Goal: Task Accomplishment & Management: Use online tool/utility

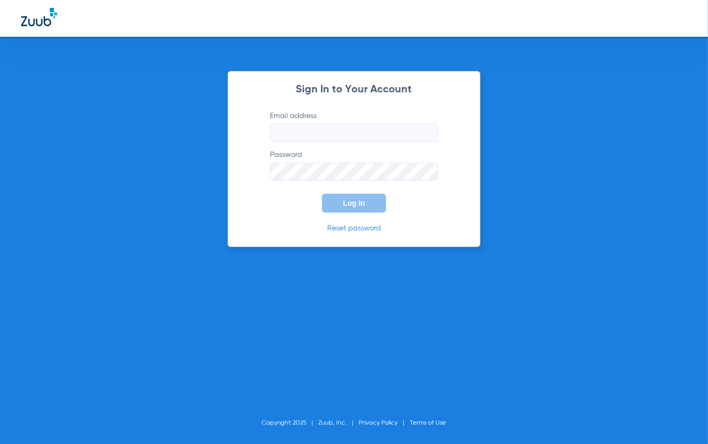
type input "[EMAIL_ADDRESS][DOMAIN_NAME]"
click at [342, 205] on button "Log In" at bounding box center [354, 203] width 64 height 19
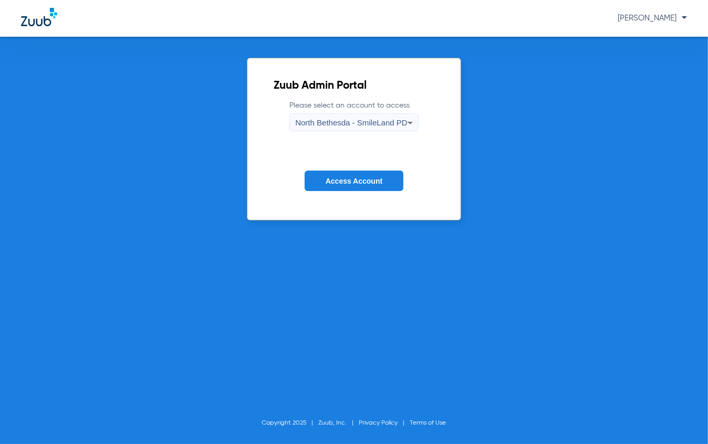
click at [363, 166] on form "Please select an account to access [GEOGRAPHIC_DATA] - SmileLand PD Access Acco…" at bounding box center [354, 153] width 160 height 107
click at [359, 185] on button "Access Account" at bounding box center [354, 181] width 99 height 20
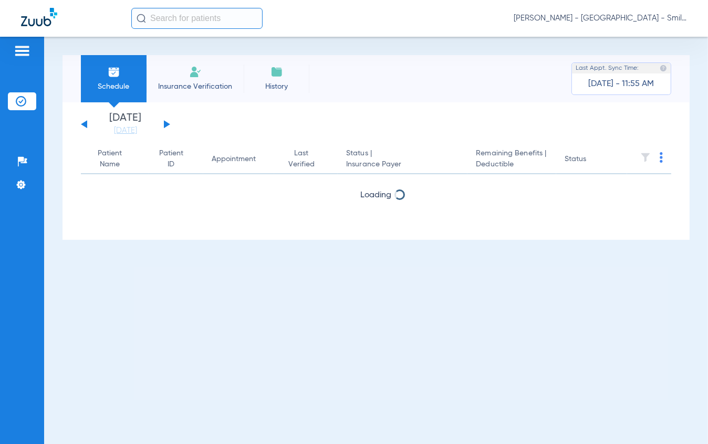
click at [166, 10] on input "text" at bounding box center [196, 18] width 131 height 21
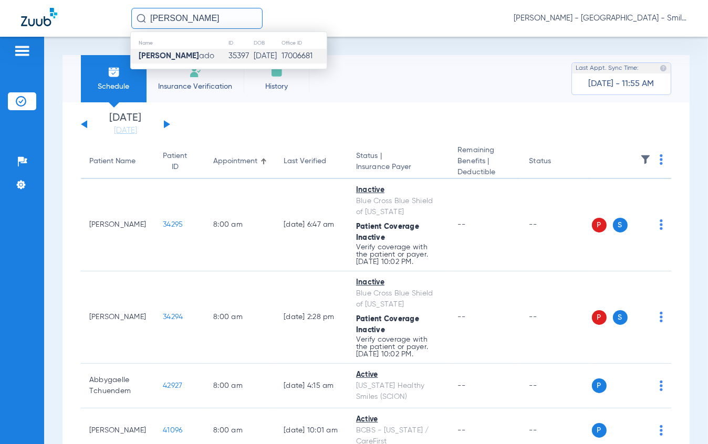
click at [253, 53] on td "[DATE]" at bounding box center [267, 56] width 28 height 15
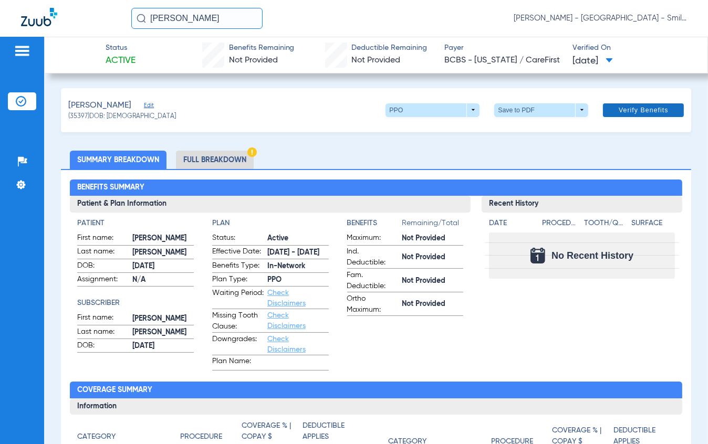
click at [662, 110] on span at bounding box center [643, 110] width 81 height 25
click at [237, 163] on li "Full Breakdown" at bounding box center [215, 160] width 78 height 18
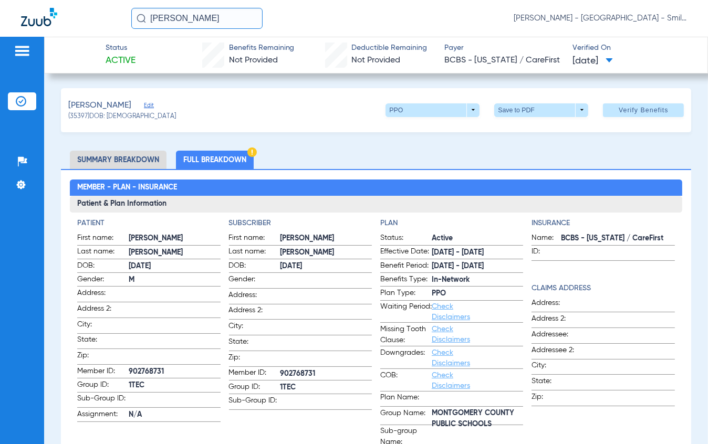
drag, startPoint x: 235, startPoint y: 24, endPoint x: 137, endPoint y: 16, distance: 98.5
click at [137, 16] on div "[PERSON_NAME]" at bounding box center [196, 18] width 131 height 21
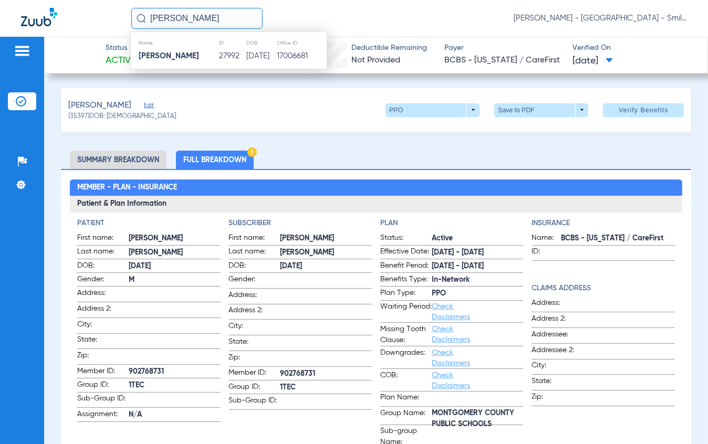
type input "[PERSON_NAME]"
click at [228, 63] on div "Name ID DOB Office ID [PERSON_NAME] 27992 [DATE] 17006681" at bounding box center [228, 51] width 197 height 38
click at [246, 58] on td "[DATE]" at bounding box center [261, 56] width 31 height 15
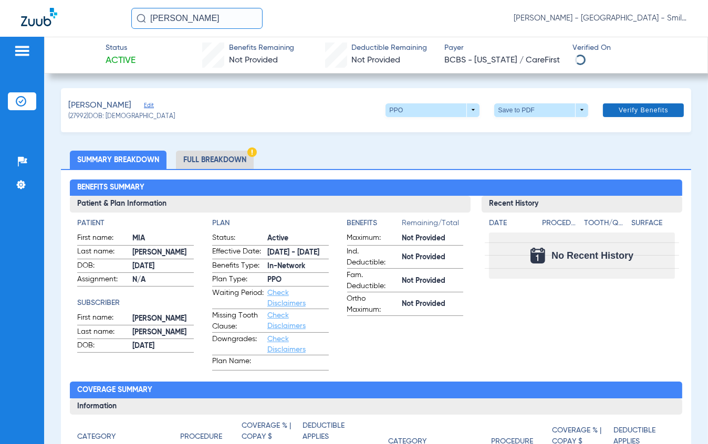
click at [658, 112] on span "Verify Benefits" at bounding box center [643, 110] width 50 height 8
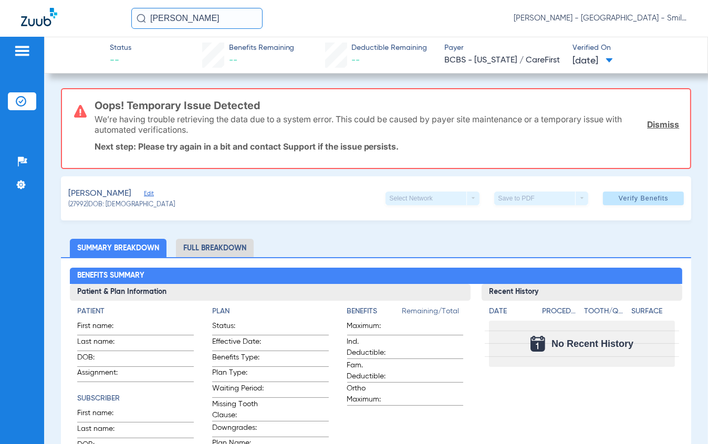
click at [648, 124] on link "Dismiss" at bounding box center [663, 124] width 32 height 11
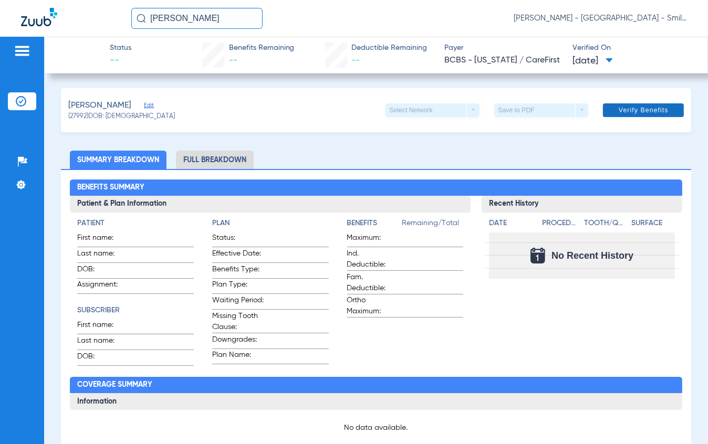
click at [638, 119] on span at bounding box center [643, 110] width 81 height 25
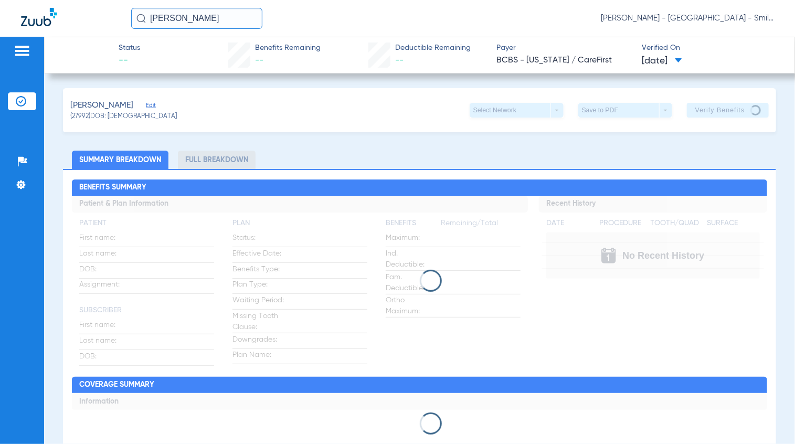
click at [699, 110] on app-verify-button "Verify Benefits" at bounding box center [728, 110] width 82 height 15
click at [700, 110] on app-verify-button "Verify Benefits" at bounding box center [728, 110] width 82 height 15
drag, startPoint x: 662, startPoint y: 116, endPoint x: 694, endPoint y: 109, distance: 33.2
click at [662, 116] on div "Save to PDF arrow_drop_down" at bounding box center [626, 110] width 94 height 15
drag, startPoint x: 697, startPoint y: 110, endPoint x: 663, endPoint y: 117, distance: 34.8
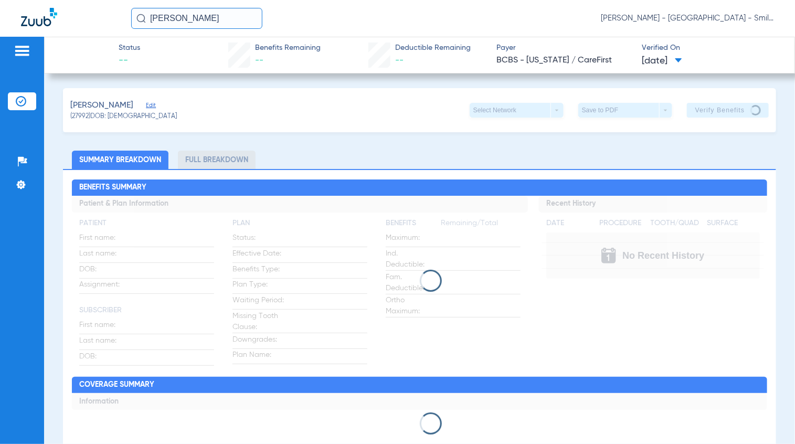
click at [694, 114] on app-verify-button "Verify Benefits" at bounding box center [728, 110] width 82 height 15
click at [662, 116] on div "Save to PDF arrow_drop_down" at bounding box center [626, 110] width 94 height 15
click at [687, 110] on app-verify-button "Verify Benefits" at bounding box center [728, 110] width 82 height 15
click at [217, 22] on input "[PERSON_NAME]" at bounding box center [196, 18] width 131 height 21
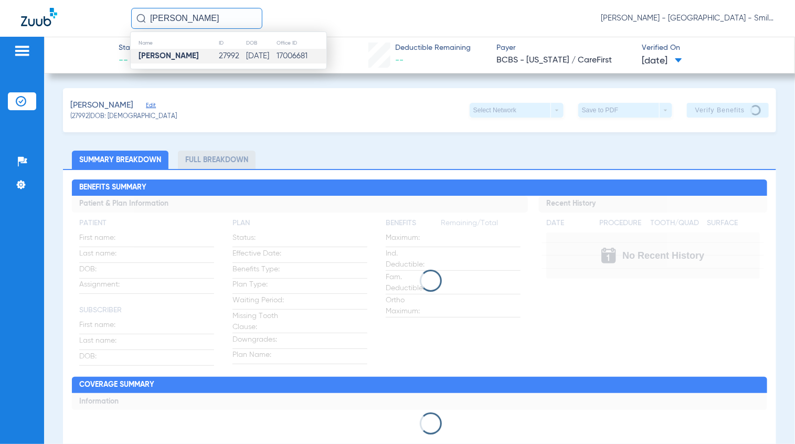
click at [183, 56] on td "[PERSON_NAME]" at bounding box center [175, 56] width 88 height 15
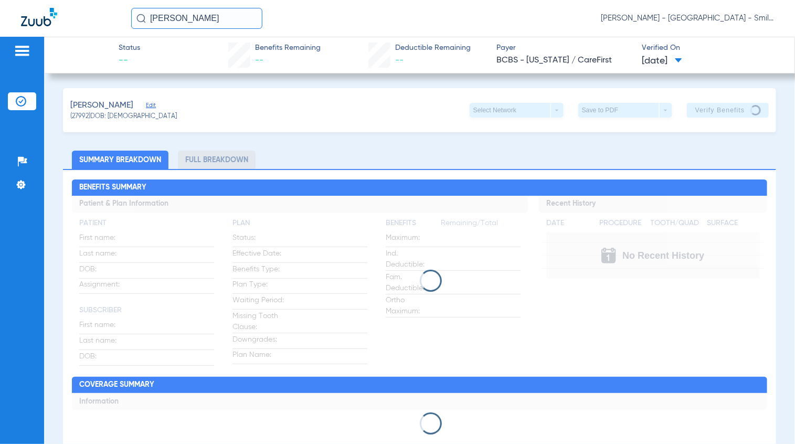
click at [230, 15] on input "[PERSON_NAME]" at bounding box center [196, 18] width 131 height 21
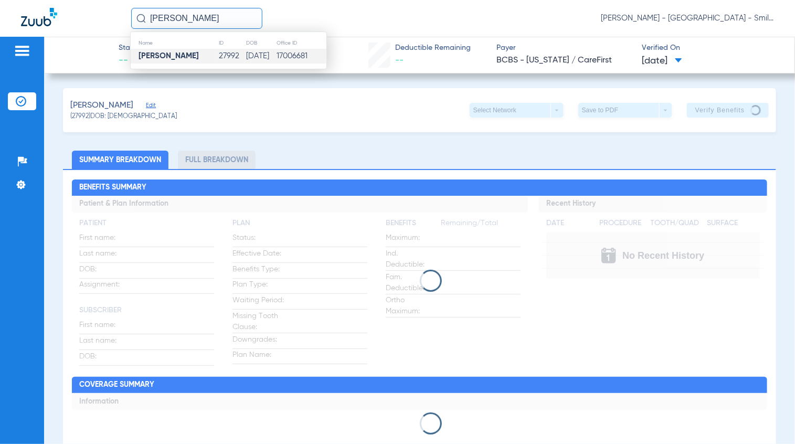
click at [171, 52] on strong "[PERSON_NAME]" at bounding box center [169, 56] width 60 height 8
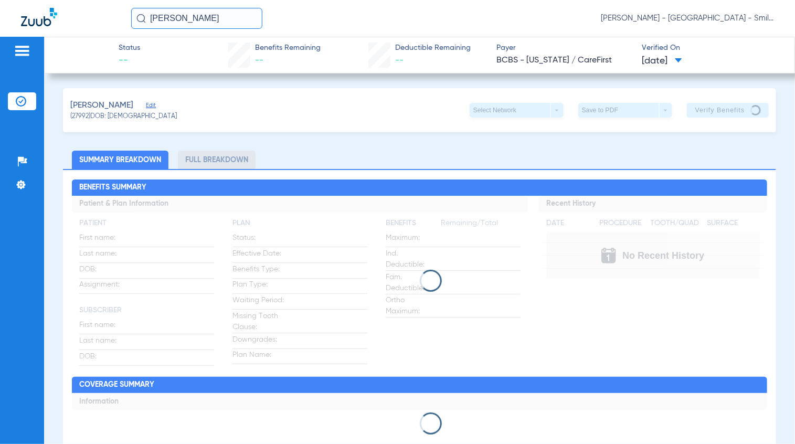
drag, startPoint x: 677, startPoint y: 74, endPoint x: 698, endPoint y: 60, distance: 25.5
click at [678, 72] on div "Status -- Benefits Remaining -- Deductible Remaining -- Payer BCBS - [US_STATE]…" at bounding box center [419, 240] width 751 height 407
click at [683, 60] on span at bounding box center [678, 61] width 7 height 6
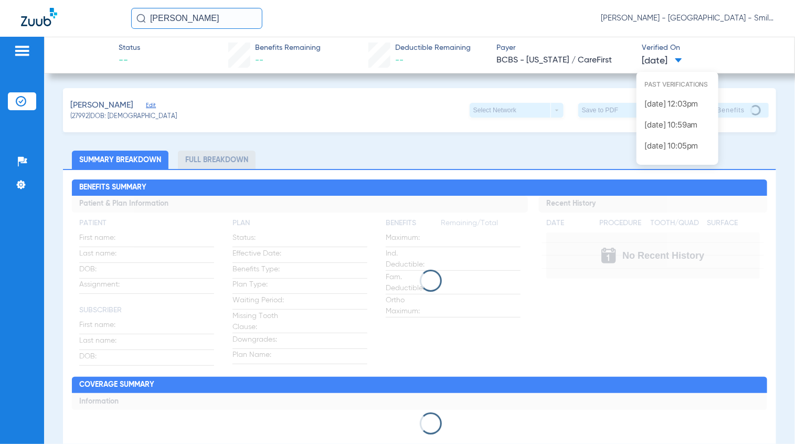
click at [612, 39] on div at bounding box center [397, 222] width 795 height 444
